Goal: Task Accomplishment & Management: Manage account settings

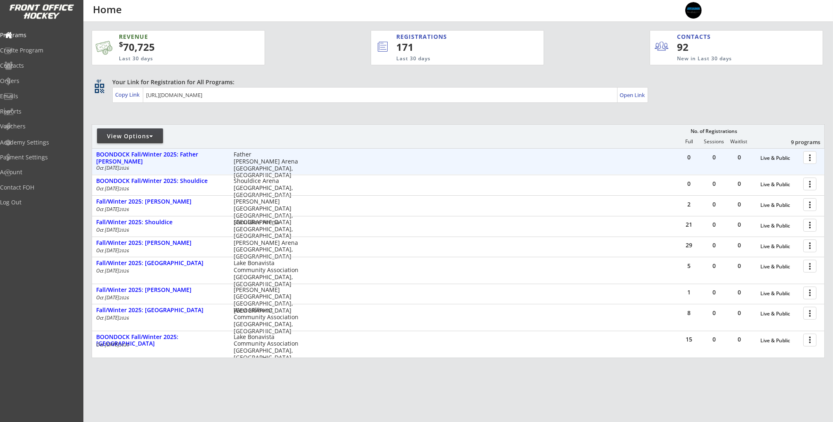
click at [809, 158] on div at bounding box center [811, 157] width 14 height 14
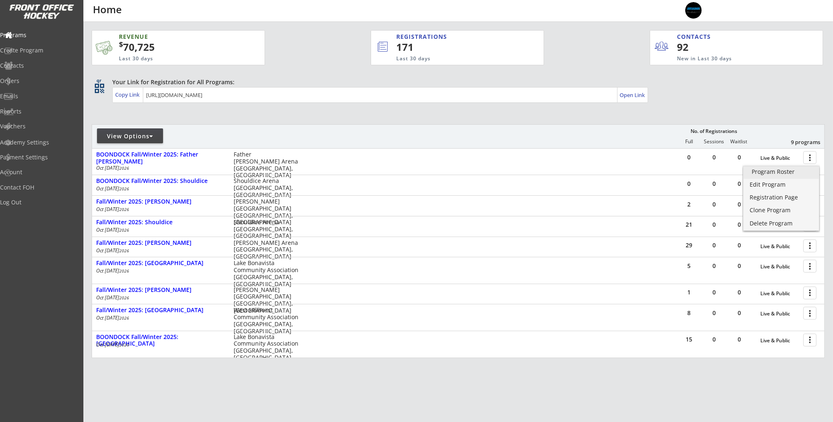
click at [776, 175] on div "Program Roster" at bounding box center [780, 172] width 59 height 6
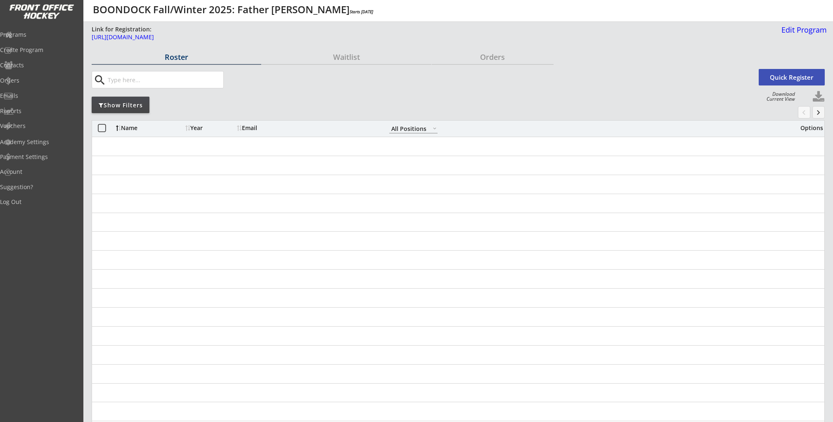
select select ""All Positions""
click at [217, 37] on div "https://frontofficehockey.com/program/1756913359654x863968183821271000" at bounding box center [300, 37] width 416 height 6
click at [31, 33] on div "Programs" at bounding box center [39, 35] width 74 height 6
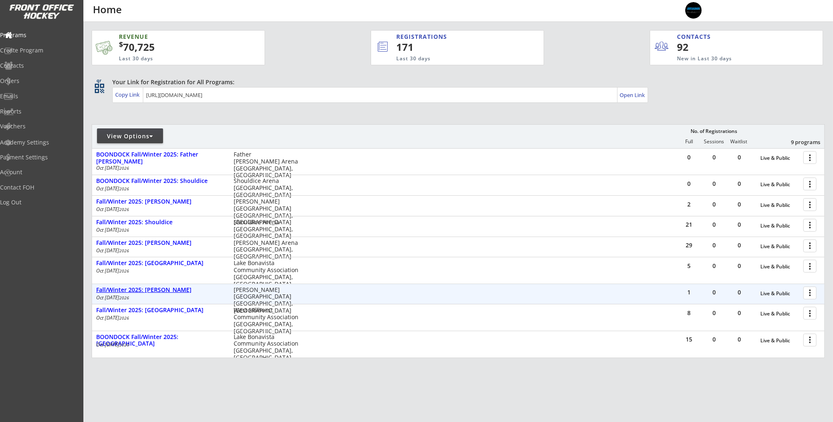
click at [171, 292] on div "Fall/Winter 2025: [PERSON_NAME]" at bounding box center [160, 289] width 129 height 7
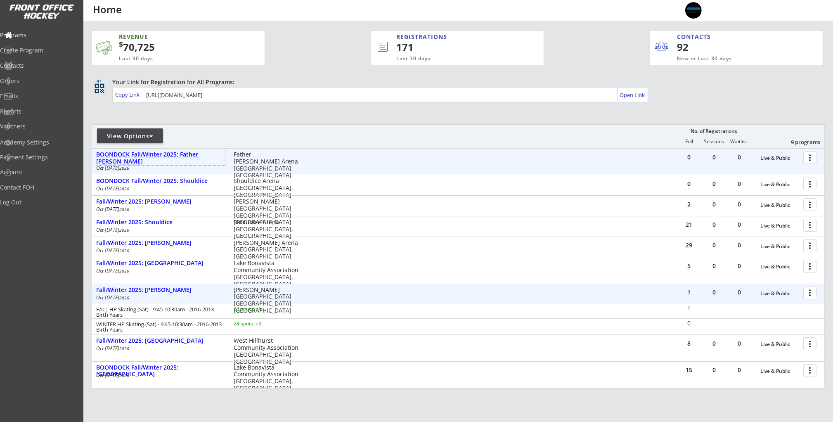
click at [193, 153] on div "BOONDOCK Fall/Winter 2025: Father [PERSON_NAME]" at bounding box center [160, 158] width 129 height 14
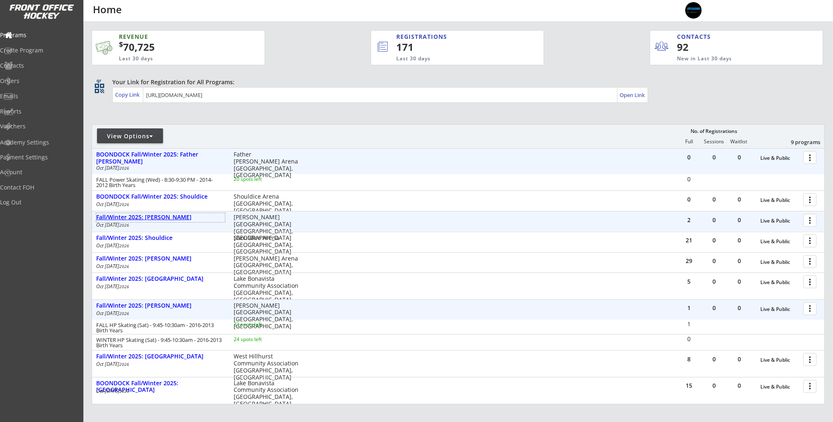
click at [154, 215] on div "Fall/Winter 2025: [PERSON_NAME]" at bounding box center [160, 217] width 129 height 7
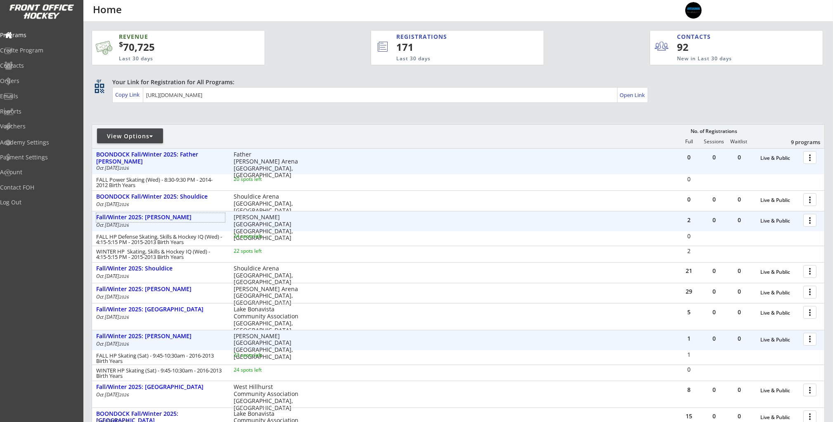
click at [815, 223] on div at bounding box center [811, 219] width 14 height 14
click at [786, 265] on link "Registration Page" at bounding box center [781, 261] width 76 height 12
click at [809, 337] on div at bounding box center [811, 338] width 14 height 14
click at [779, 377] on div "Registration Page" at bounding box center [780, 378] width 59 height 6
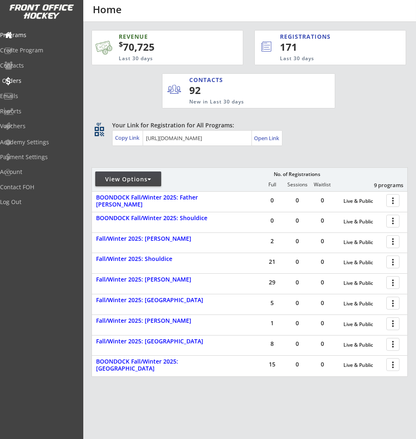
click at [33, 80] on div "Orders" at bounding box center [39, 81] width 74 height 6
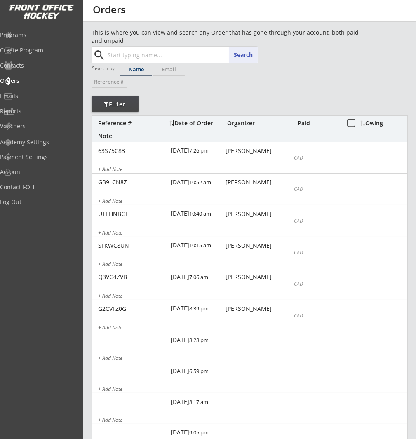
click at [143, 55] on input "text" at bounding box center [182, 55] width 152 height 17
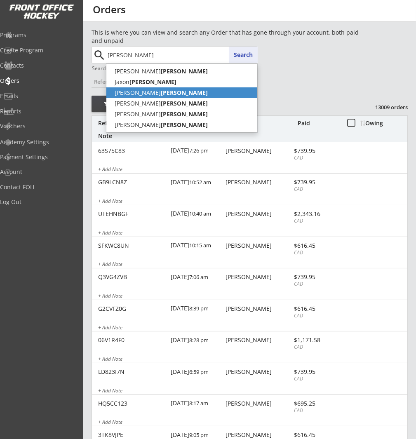
click at [161, 95] on strong "Bateman" at bounding box center [184, 93] width 47 height 8
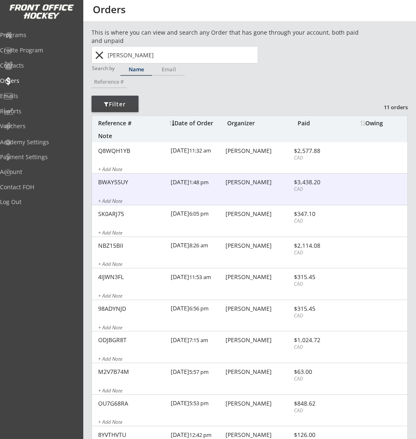
scroll to position [90, 0]
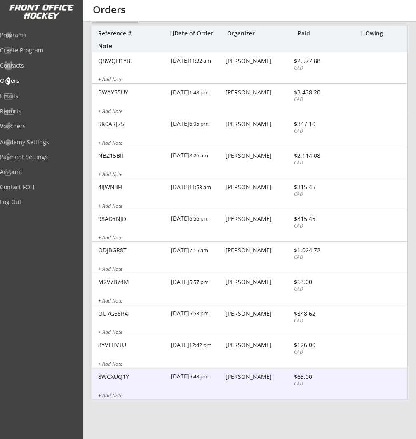
type input "[PERSON_NAME]"
click at [254, 383] on div "8WCXUQ1Y 10/24/21 5:43 pm Andrew Bateman $63.00 CAD + Add Note" at bounding box center [250, 384] width 316 height 32
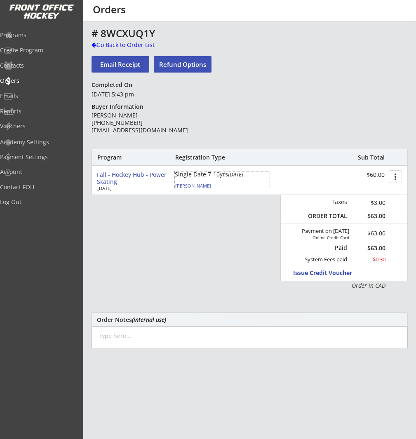
click at [187, 186] on div "Drew Bateman" at bounding box center [221, 186] width 92 height 5
select select ""Forward""
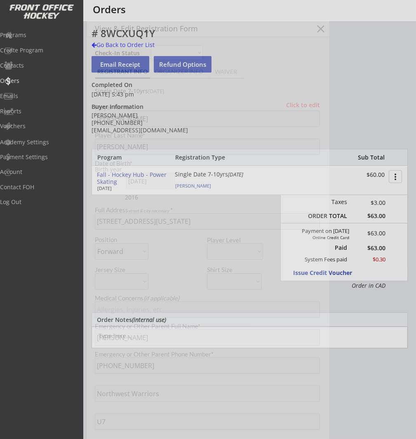
type input "[DEMOGRAPHIC_DATA]"
select select ""Northwest Warriors""
select select ""U7""
select select ""Not Applicable ""
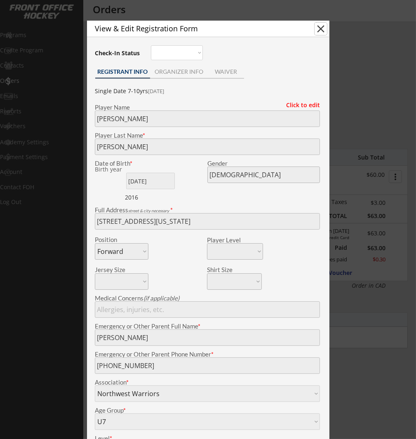
click at [321, 29] on button "close" at bounding box center [321, 29] width 12 height 12
select select ""PLACEHOLDER_1427118222253""
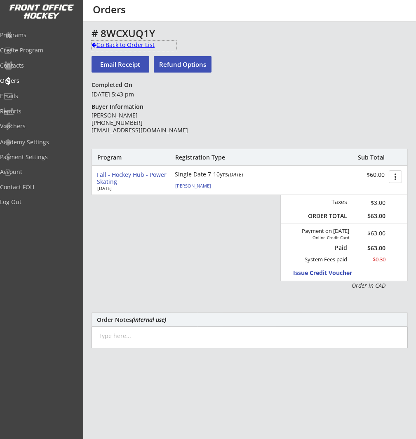
click at [115, 45] on div "Go Back to Order List" at bounding box center [134, 45] width 85 height 8
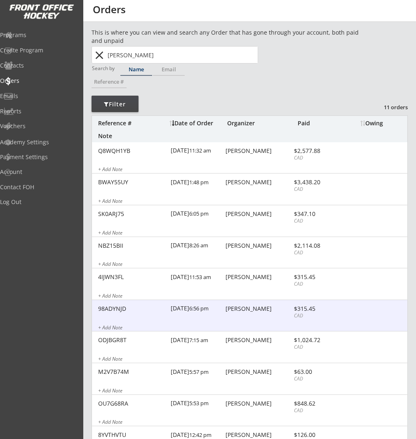
scroll to position [90, 0]
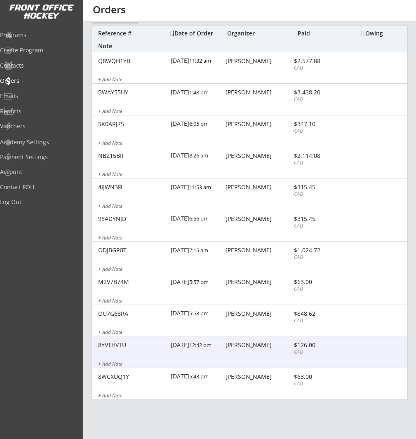
click at [204, 348] on div "10/31/21 12:42 pm" at bounding box center [197, 346] width 53 height 19
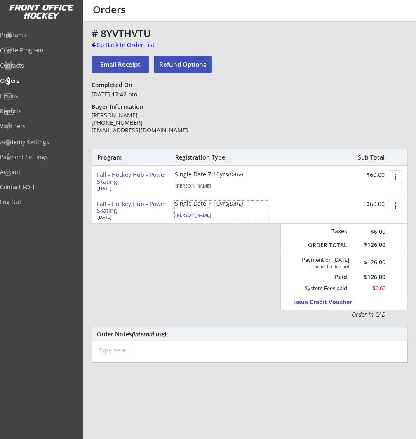
click at [183, 216] on div "Rory Bateman" at bounding box center [221, 215] width 92 height 5
type input "Rory"
type input "Bateman"
type input "07/31/2013"
type input "[DEMOGRAPHIC_DATA]"
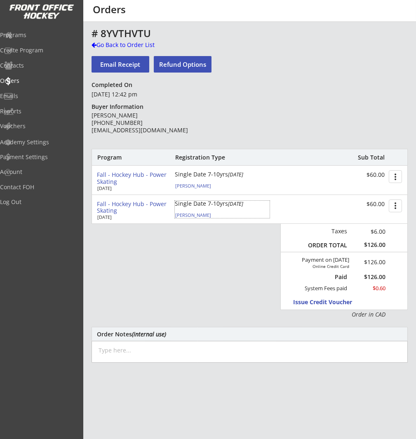
type input "1608 21 St NW, Calgary, AB T2N 2M2, Canada"
select select ""Forward""
type input "Tara Wells"
type input "(403) 826-8272"
type input "Northwest Warriors"
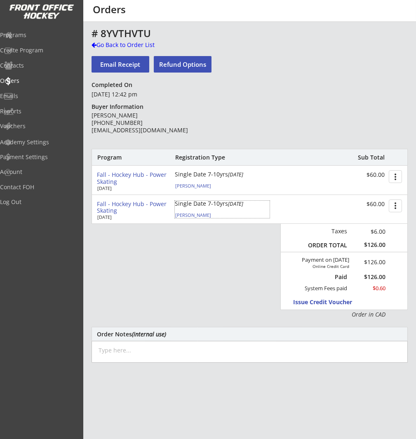
select select ""Northwest Warriors""
type input "U9"
select select ""U9""
type input "Division 1"
select select ""Division 1""
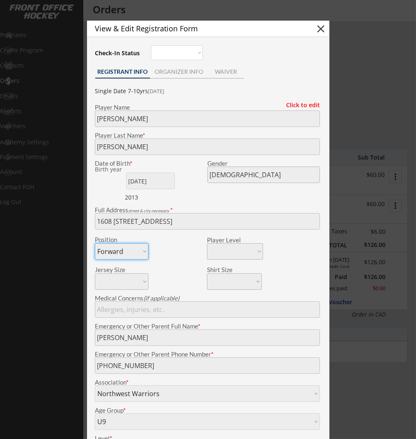
click at [322, 26] on button "close" at bounding box center [321, 29] width 12 height 12
select select ""PLACEHOLDER_1427118222253""
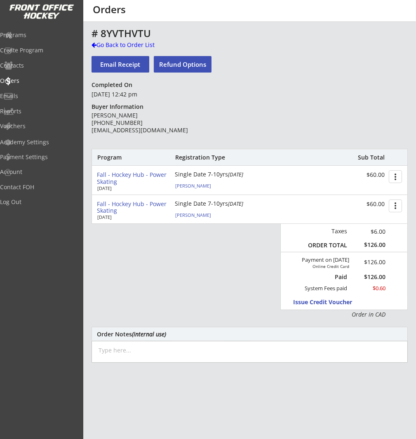
click at [24, 39] on div "Programs" at bounding box center [39, 35] width 78 height 14
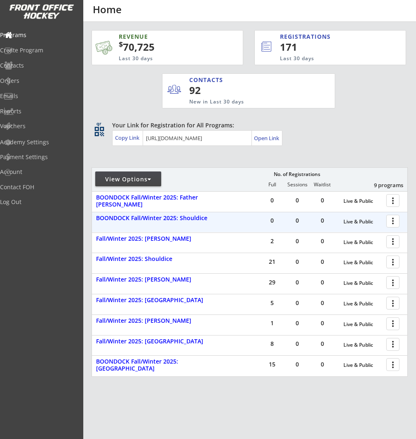
click at [394, 220] on div at bounding box center [394, 221] width 14 height 14
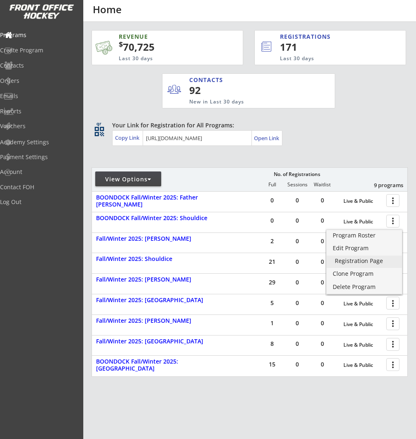
click at [358, 263] on div "Registration Page" at bounding box center [364, 261] width 59 height 6
click at [31, 82] on div "Orders" at bounding box center [39, 81] width 74 height 6
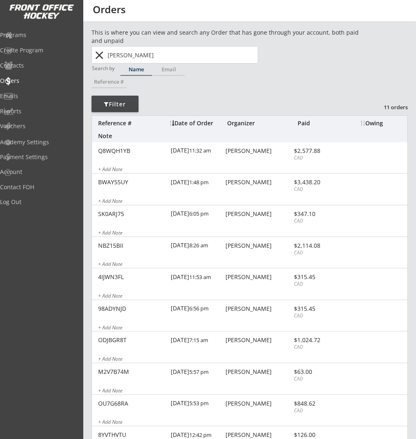
click at [166, 54] on input "[PERSON_NAME]" at bounding box center [182, 55] width 152 height 17
paste input "l.Massicotte@cnrl.com"
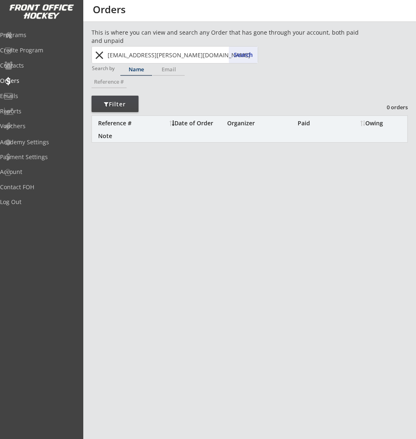
drag, startPoint x: 179, startPoint y: 55, endPoint x: 126, endPoint y: 69, distance: 54.7
click at [113, 57] on input "Al.Massicotte@cnrl.com" at bounding box center [182, 55] width 152 height 17
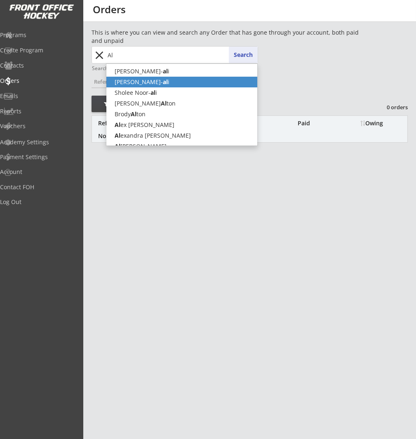
type input "A"
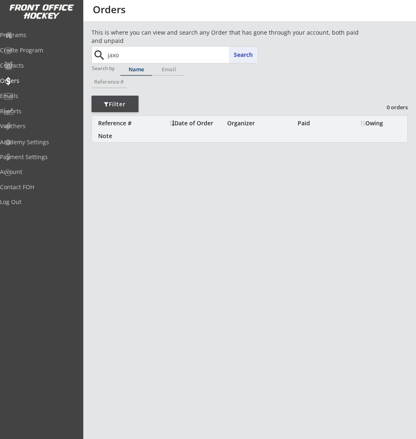
type input "jaxon"
type input "jaxon Alberda"
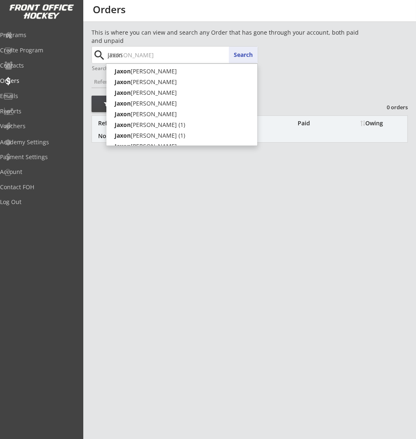
type input "jaxon"
type input "jaxon ma"
type input "jaxon massicotte"
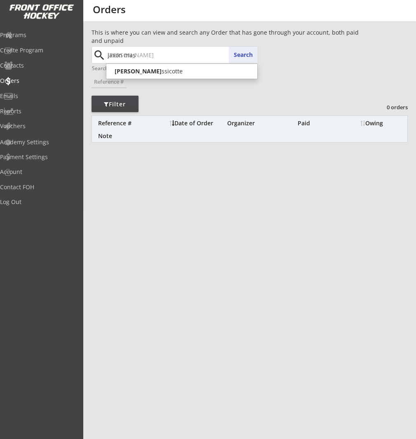
type input "jaxon mass"
click at [149, 68] on p "Jaxon Mass icotte" at bounding box center [181, 71] width 151 height 11
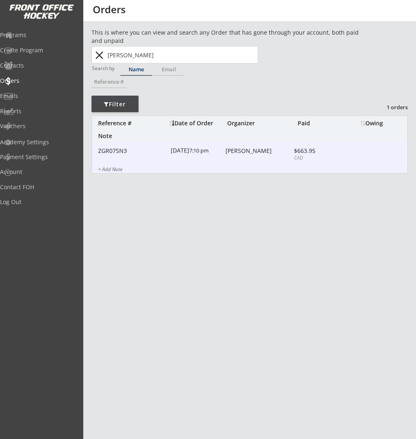
type input "Jaxon Massicotte"
click at [229, 153] on div "[PERSON_NAME]" at bounding box center [259, 151] width 66 height 6
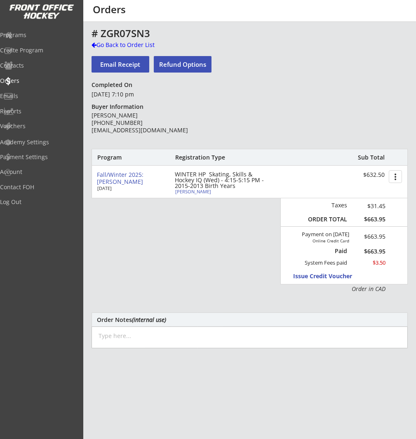
click at [210, 193] on div "Jaxon Massicotte" at bounding box center [221, 191] width 92 height 5
type input "Jaxon"
type input "Massicotte"
type input "09/06/2014"
type input "[DEMOGRAPHIC_DATA]"
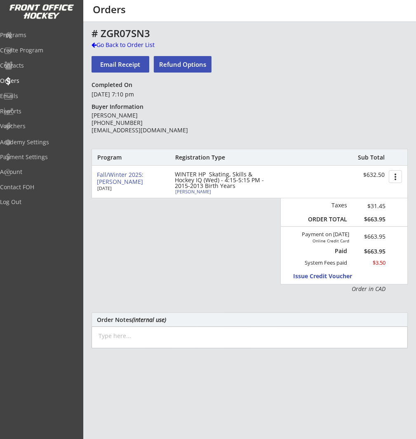
type input "4720 Charles Ave SW, Calgary, AB T2S 1N5, Canada"
select select ""Forward""
type input "none"
type input "christy massicotte"
type input "(403) 613-2985"
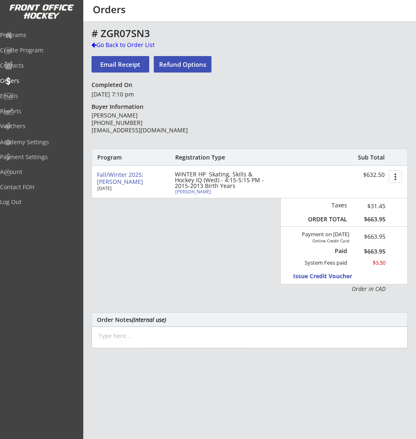
type input "Glenlake Hawks Minor Hockey Club"
type input "U13"
type input "AA"
select select ""Youth XL""
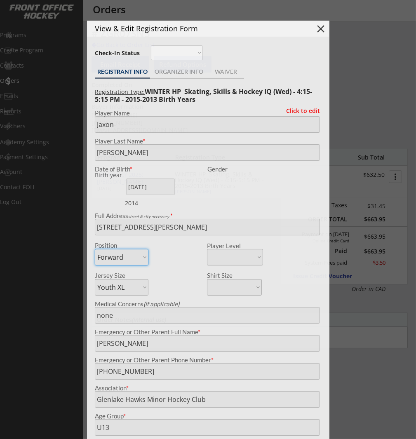
select select ""Glenlake Hawks Minor Hockey Club""
select select ""U13""
select select ""AA""
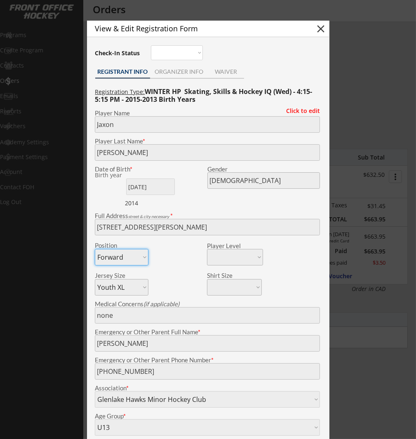
click at [315, 30] on button "close" at bounding box center [321, 29] width 12 height 12
select select ""PLACEHOLDER_1427118222253""
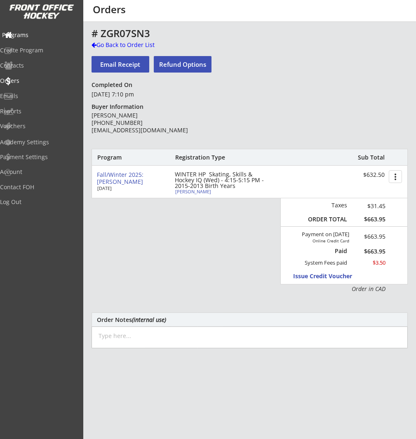
click at [41, 38] on div "Programs" at bounding box center [39, 35] width 74 height 6
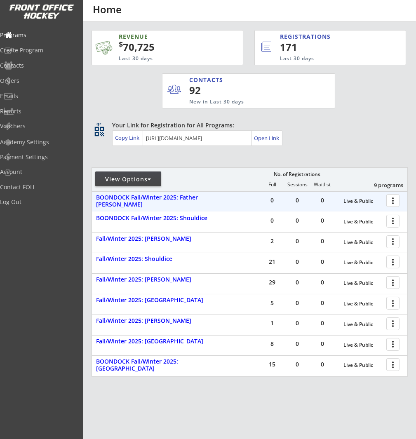
click at [391, 203] on div at bounding box center [394, 200] width 14 height 14
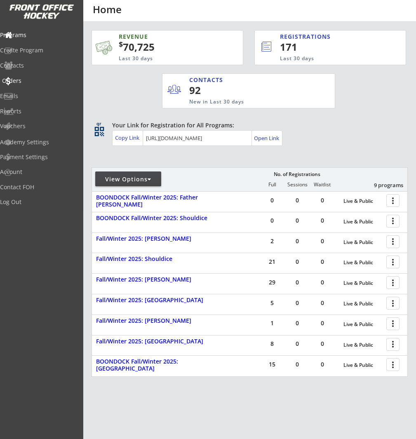
click at [34, 84] on div "Orders" at bounding box center [39, 81] width 74 height 6
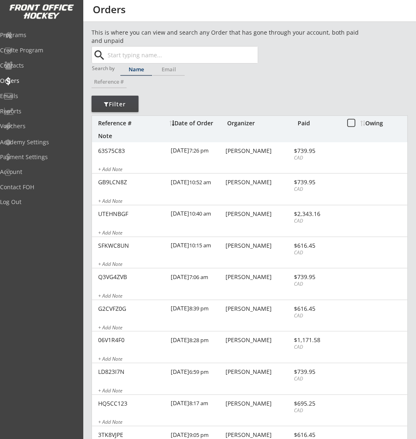
click at [113, 58] on input "text" at bounding box center [182, 55] width 152 height 17
paste input "[EMAIL_ADDRESS][DOMAIN_NAME]"
type input "[EMAIL_ADDRESS][DOMAIN_NAME]"
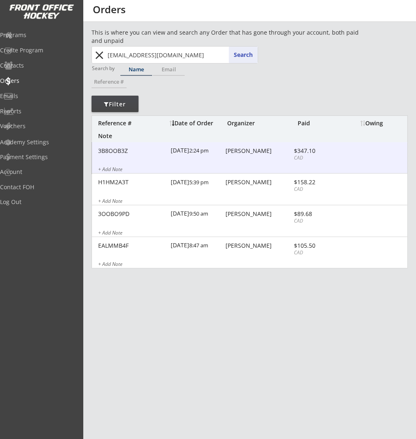
click at [238, 166] on div "3B8OOB3Z [DATE] 2:24 pm [PERSON_NAME] $347.10 CAD + Add Note" at bounding box center [250, 158] width 316 height 32
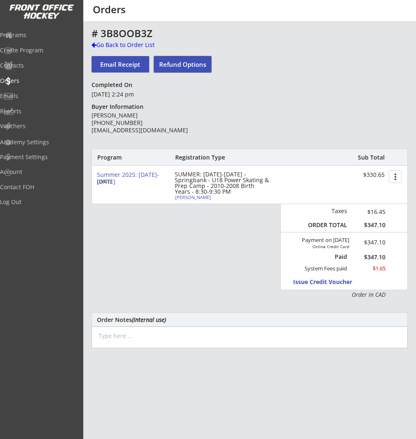
click at [193, 65] on button "Refund Options" at bounding box center [183, 64] width 58 height 17
select select ""No""
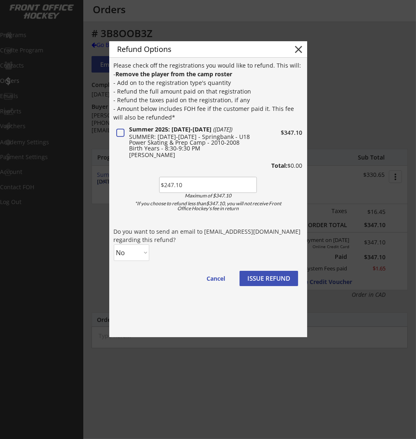
type input "$247.10"
click at [140, 251] on select "No Yes" at bounding box center [131, 253] width 35 height 17
select select ""Yes""
click at [114, 245] on select "No Yes" at bounding box center [131, 253] width 35 height 17
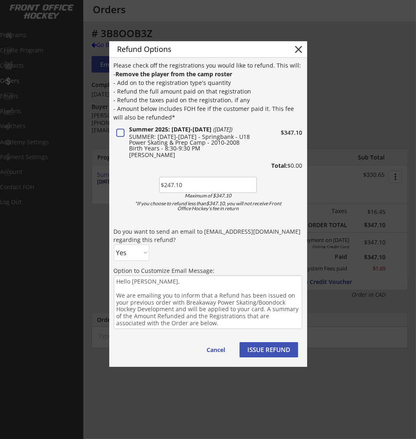
click at [274, 354] on button "ISSUE REFUND" at bounding box center [269, 349] width 59 height 15
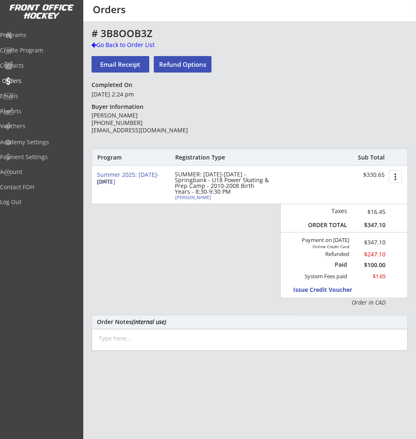
click at [28, 82] on div "Orders" at bounding box center [39, 81] width 74 height 6
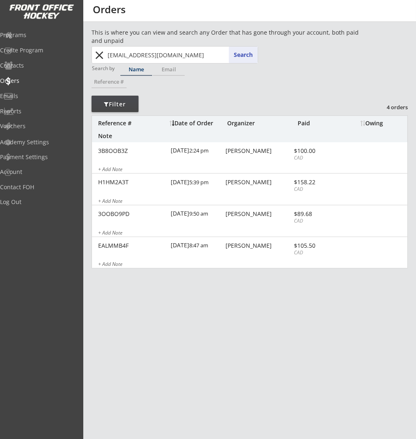
click at [132, 52] on input "[EMAIL_ADDRESS][DOMAIN_NAME]" at bounding box center [182, 55] width 152 height 17
paste input "[PERSON_NAME].jknight"
type input "[PERSON_NAME][EMAIL_ADDRESS][DOMAIN_NAME]"
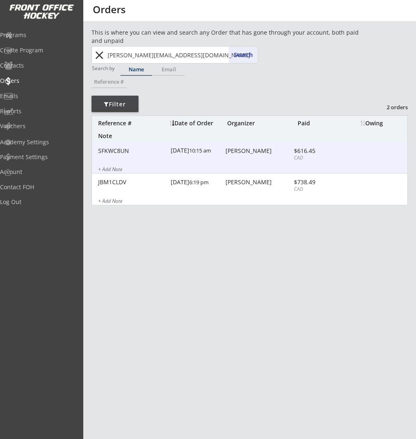
click at [196, 158] on div "[DATE] 10:15 am" at bounding box center [197, 151] width 53 height 19
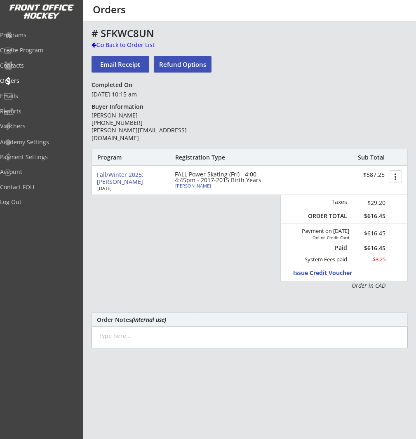
click at [191, 186] on div "[PERSON_NAME]" at bounding box center [221, 186] width 92 height 5
select select ""Forward""
select select ""Youth S""
select select ""S""
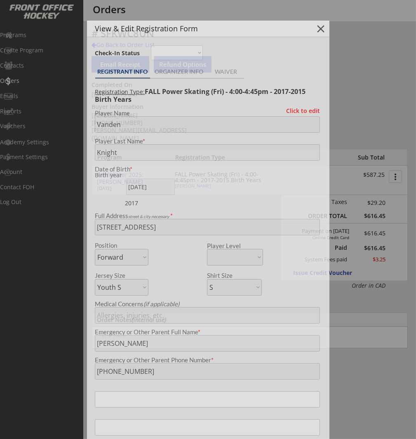
type input "[DEMOGRAPHIC_DATA]"
type input "Hockey Super League"
type input "U9"
type input "AAA"
select select ""Hockey Super League""
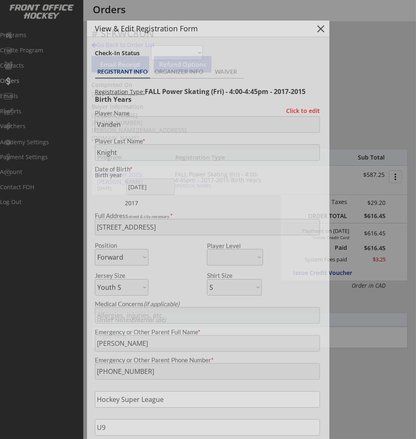
select select ""U9""
select select ""AAA""
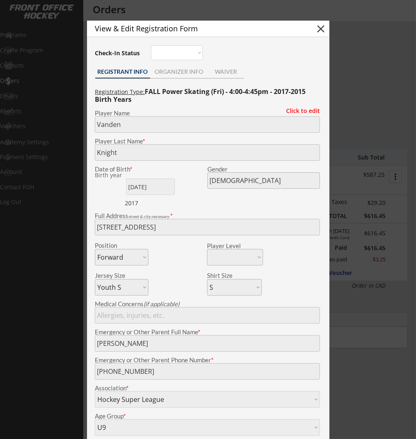
click at [321, 31] on button "close" at bounding box center [321, 29] width 12 height 12
select select ""PLACEHOLDER_1427118222253""
